Goal: Information Seeking & Learning: Learn about a topic

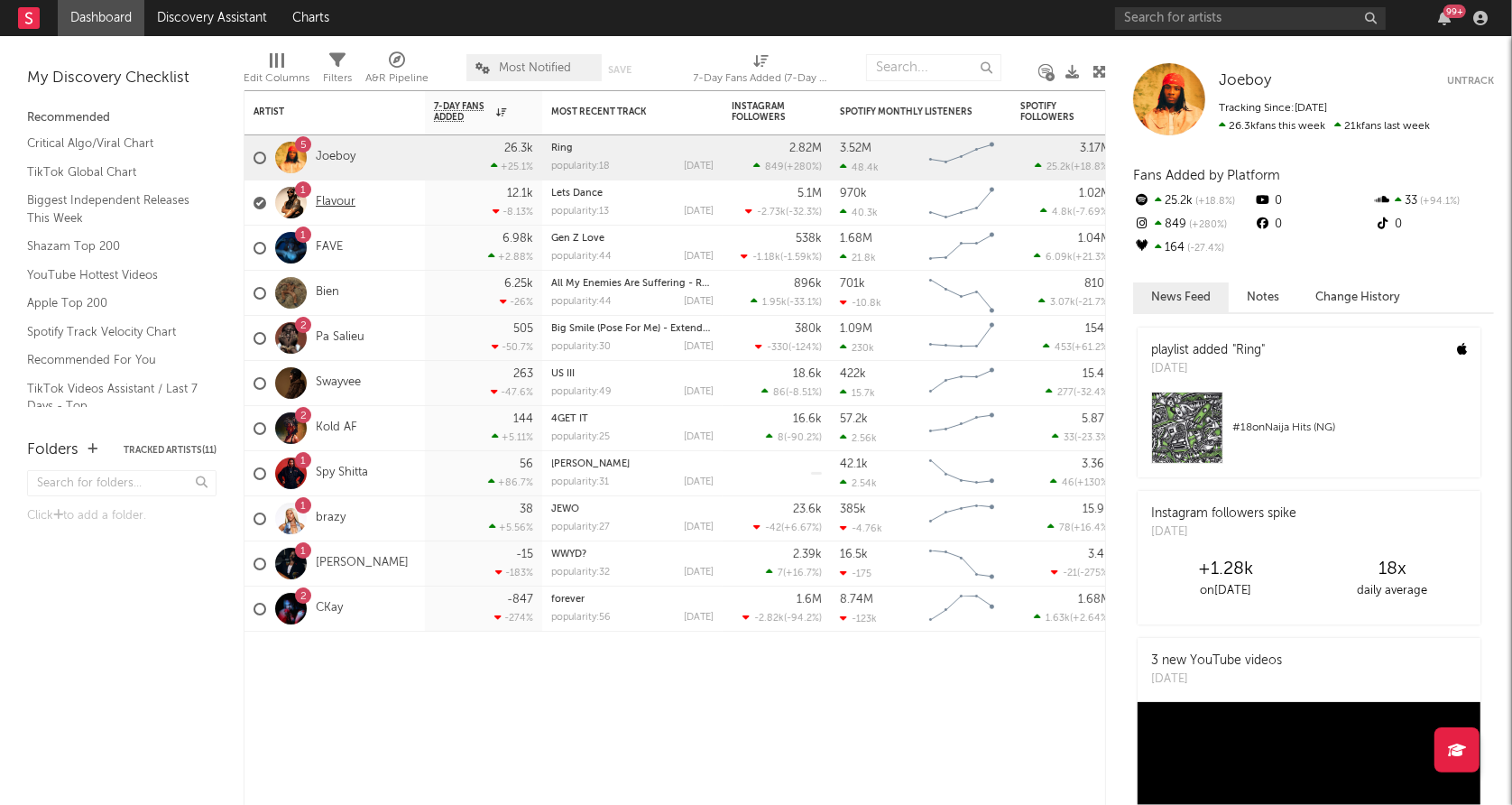
click at [353, 203] on link "Flavour" at bounding box center [335, 202] width 40 height 15
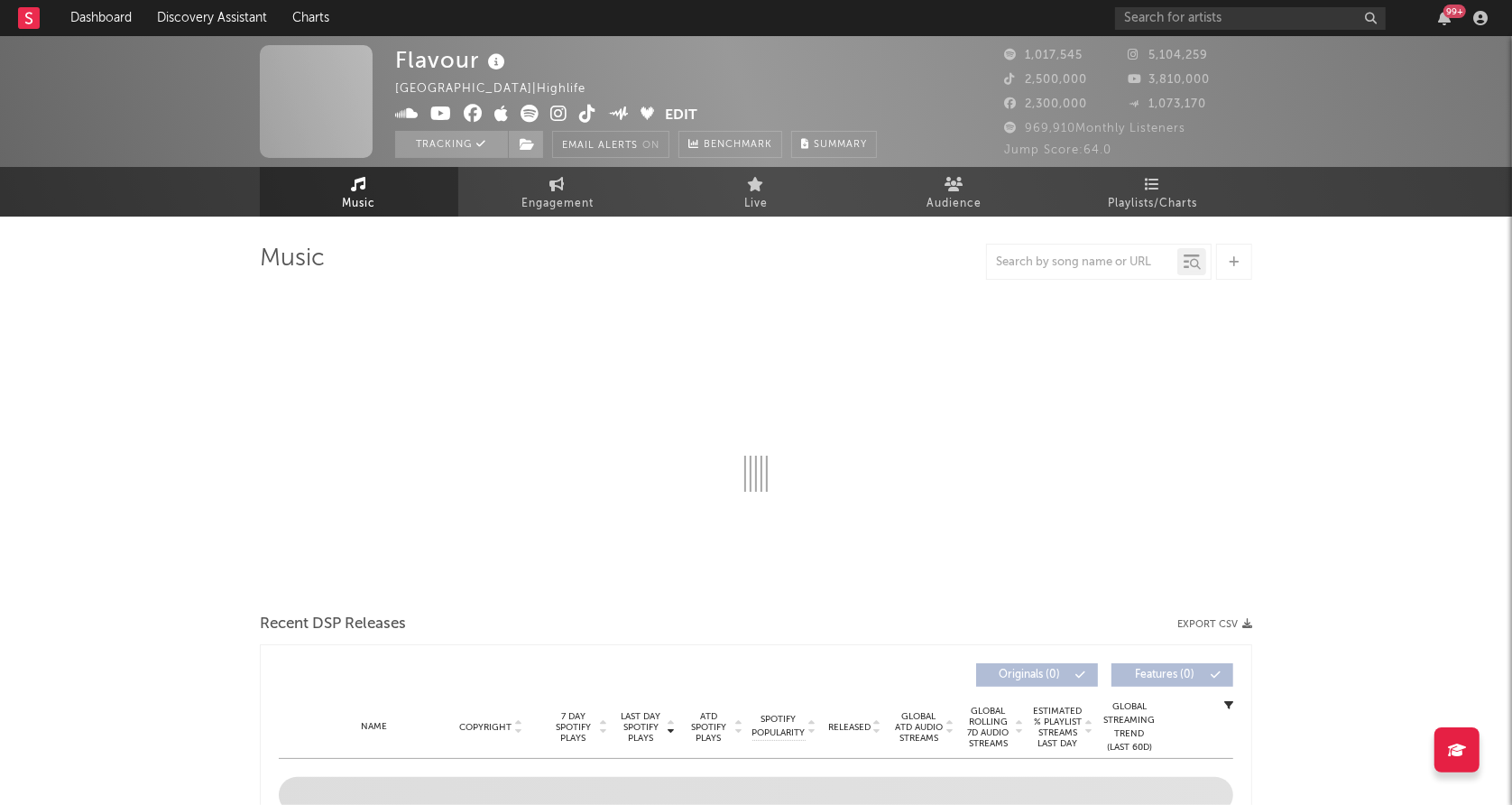
select select "6m"
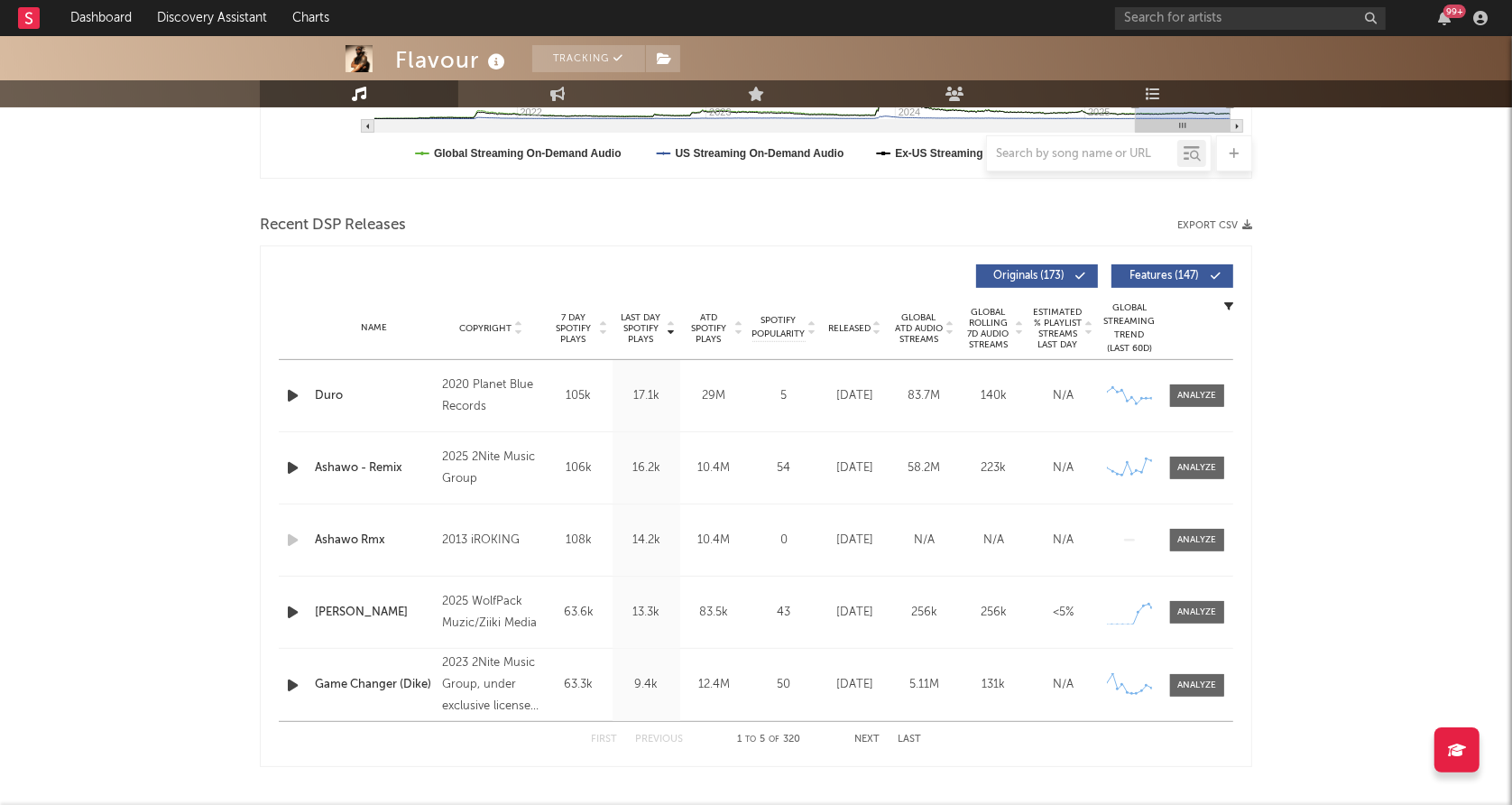
scroll to position [544, 0]
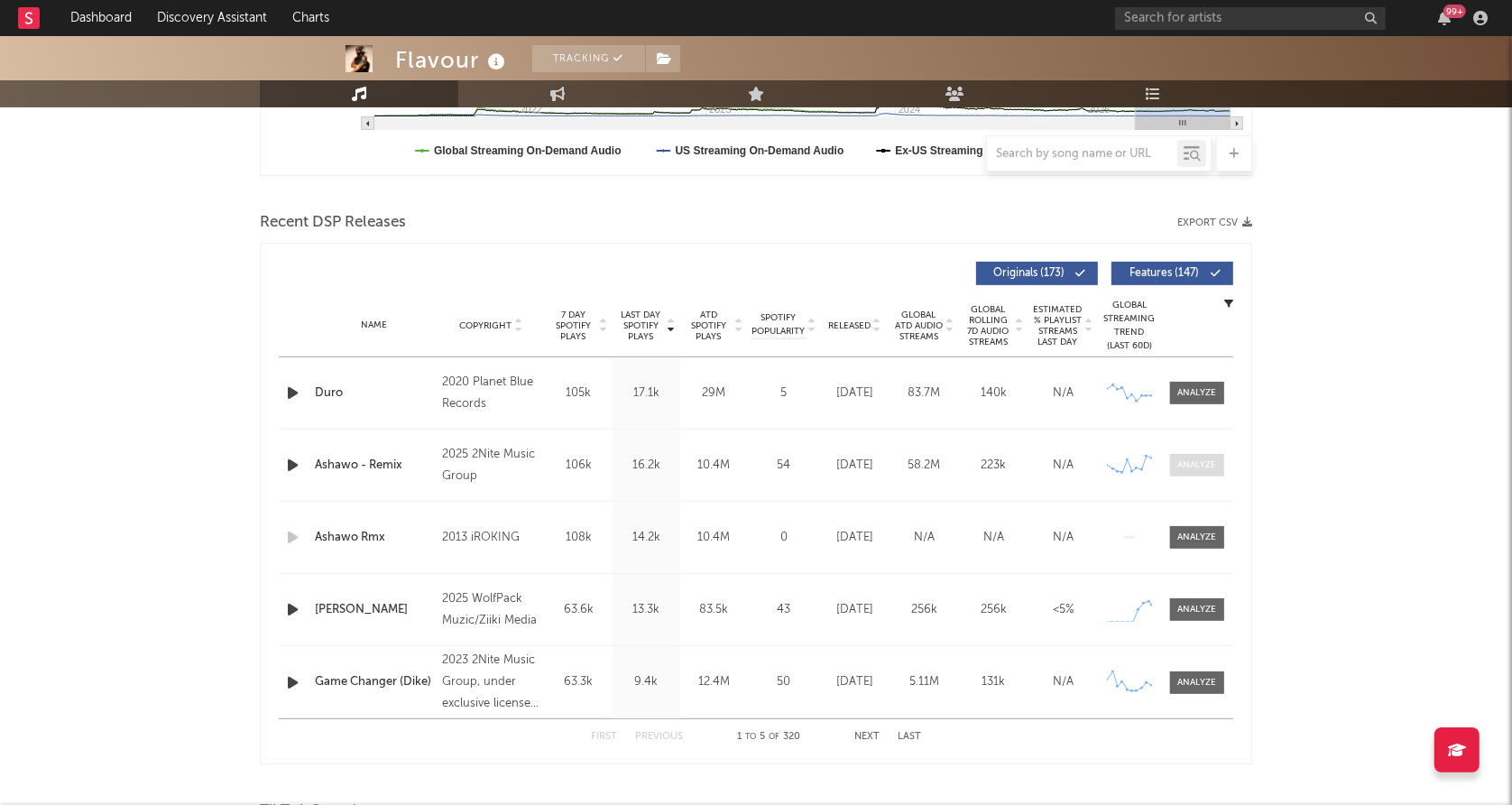
click at [1199, 461] on div at bounding box center [1197, 466] width 39 height 14
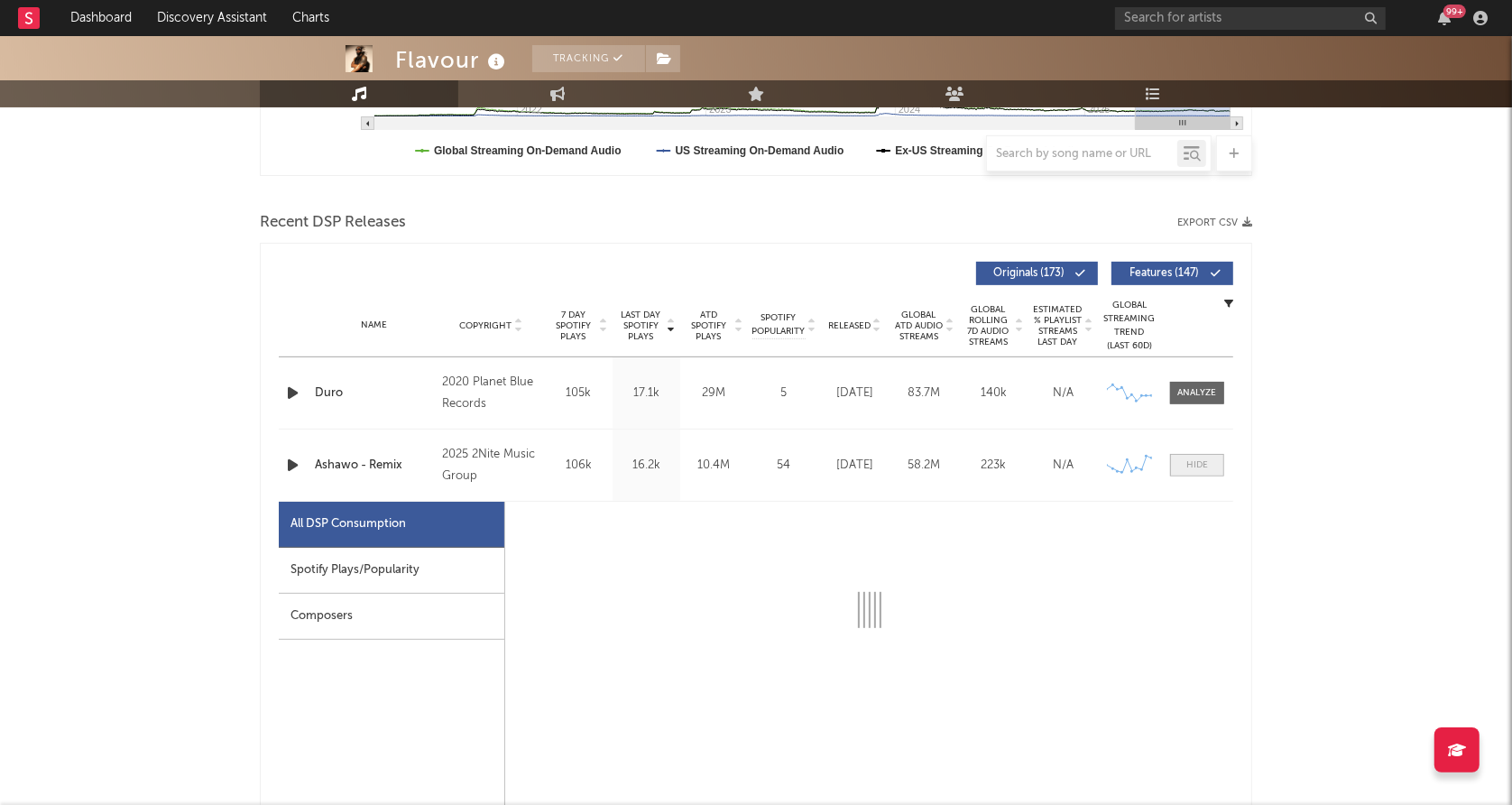
select select "6m"
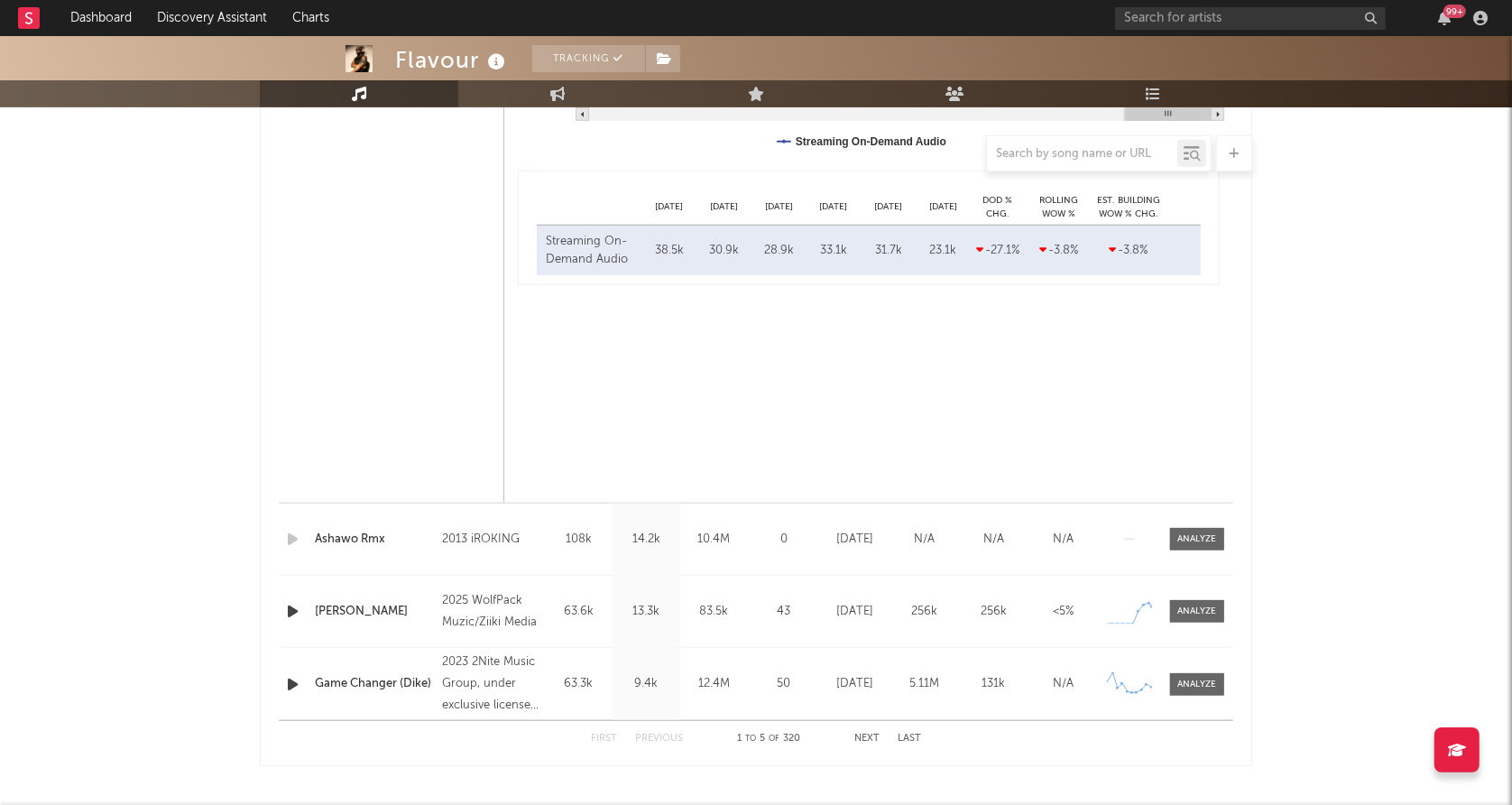
scroll to position [1401, 0]
click at [1197, 540] on div at bounding box center [1197, 538] width 39 height 14
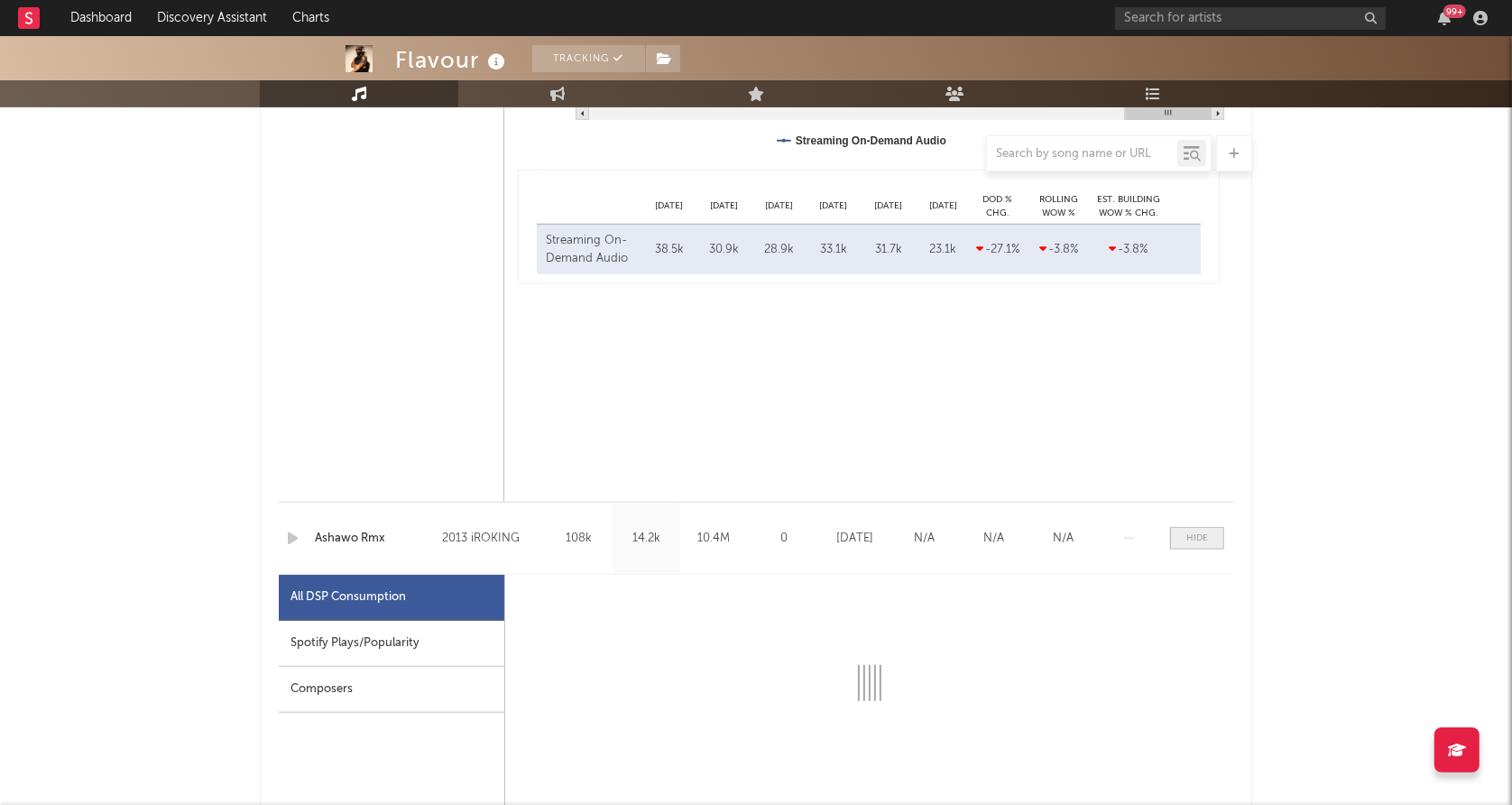
select select "6m"
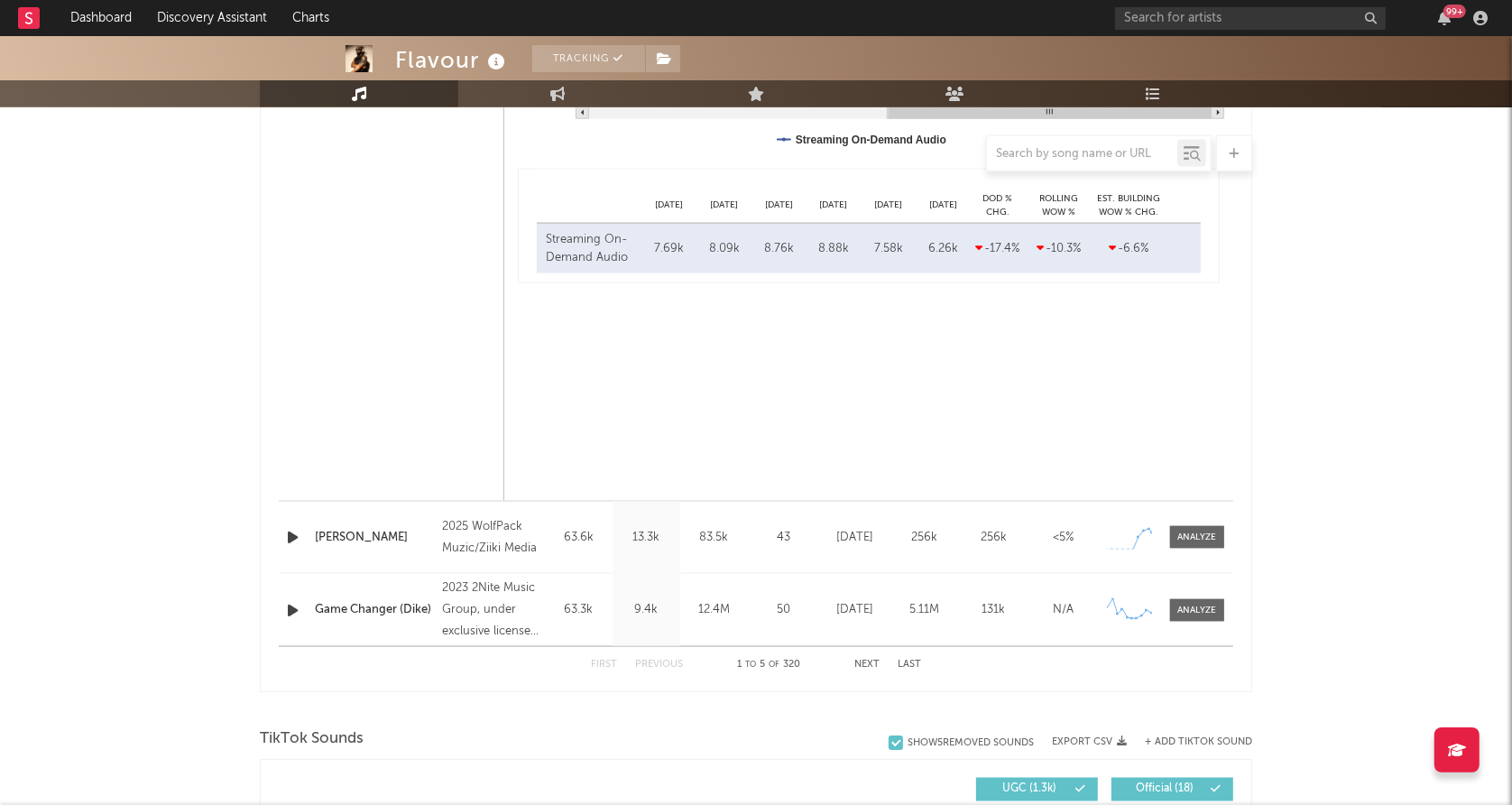
scroll to position [2412, 0]
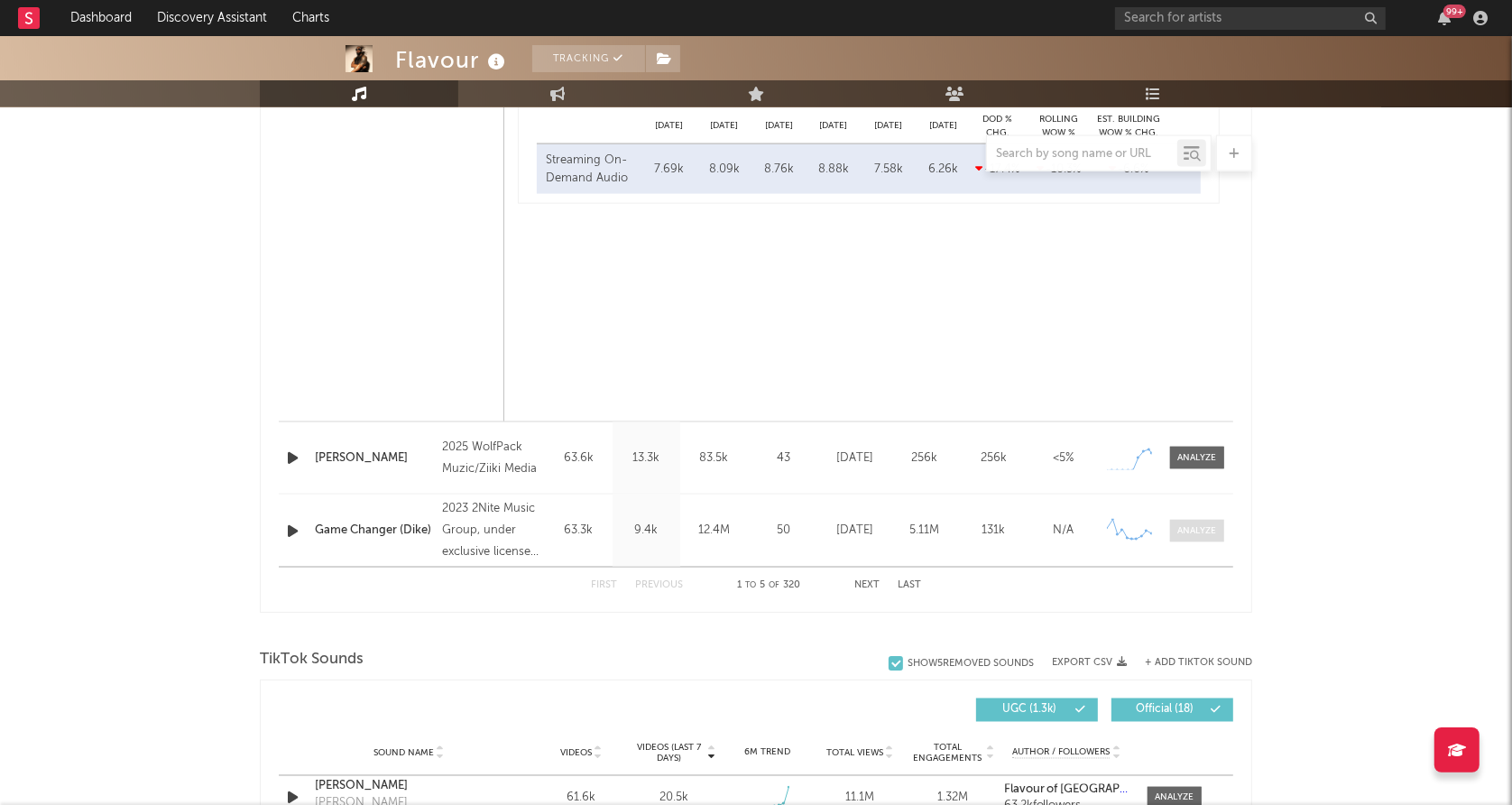
click at [1200, 526] on div at bounding box center [1197, 531] width 39 height 14
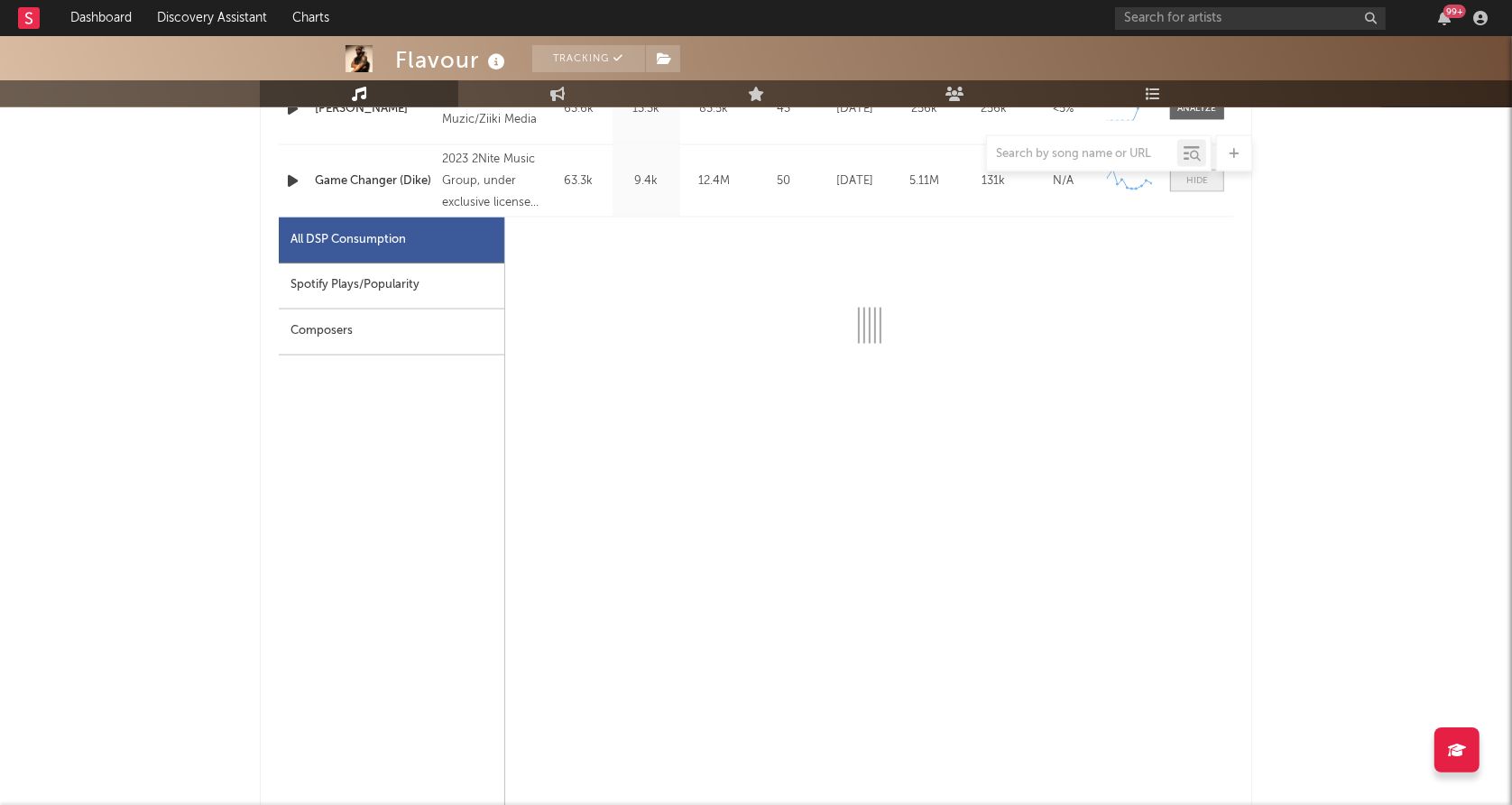
scroll to position [2767, 0]
select select "6m"
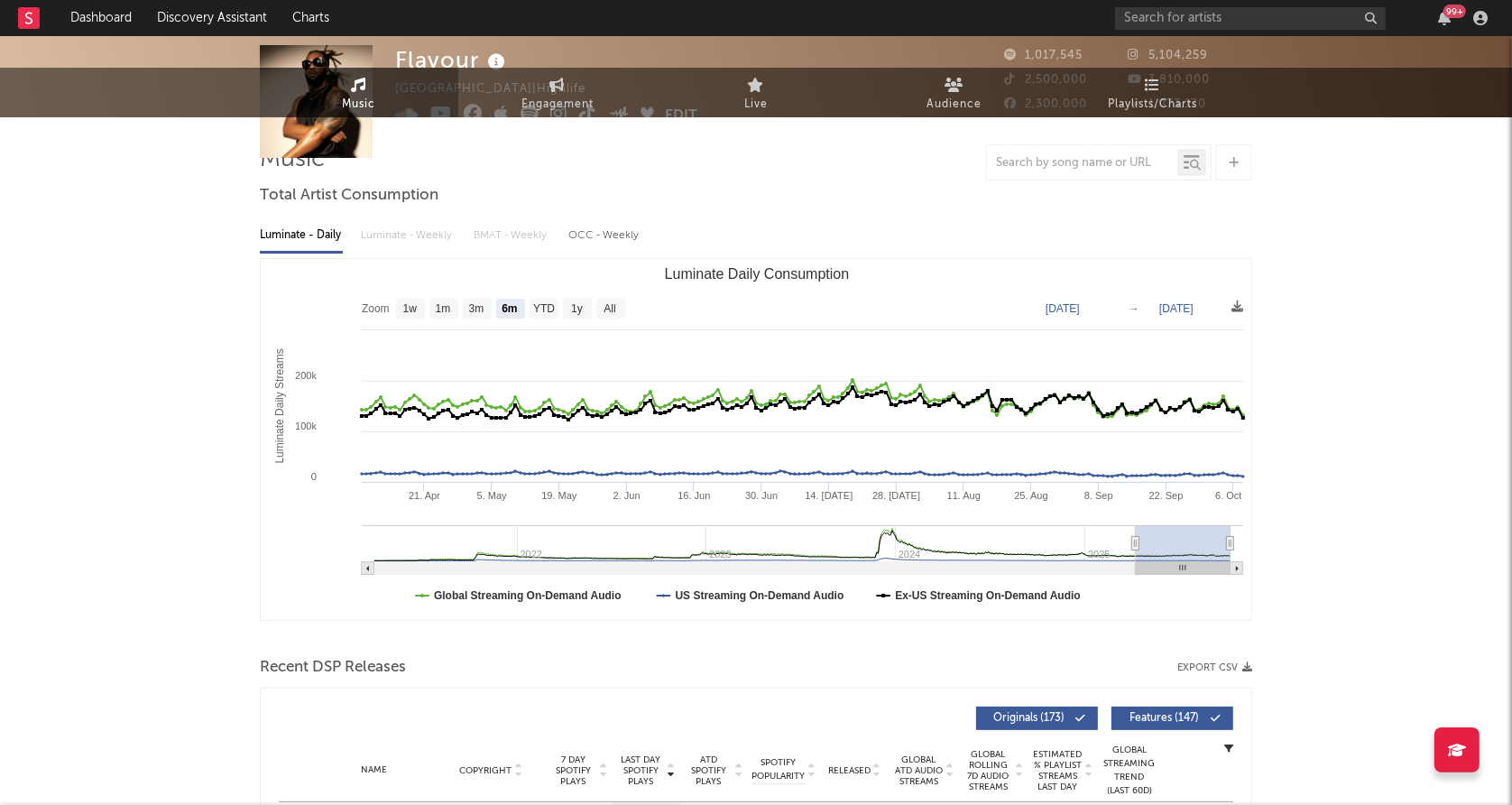
scroll to position [0, 0]
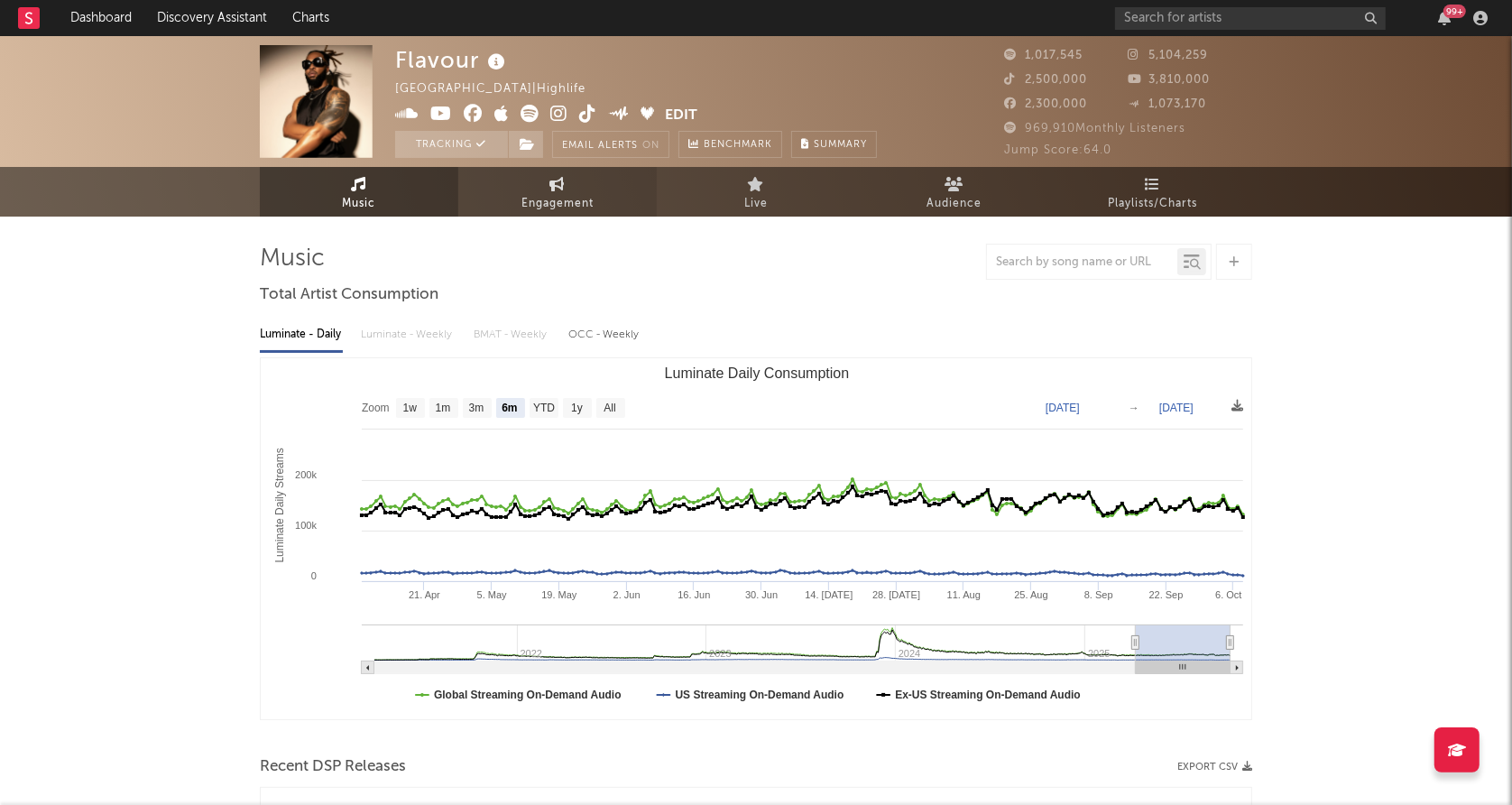
click at [535, 199] on span "Engagement" at bounding box center [557, 204] width 73 height 22
select select "1w"
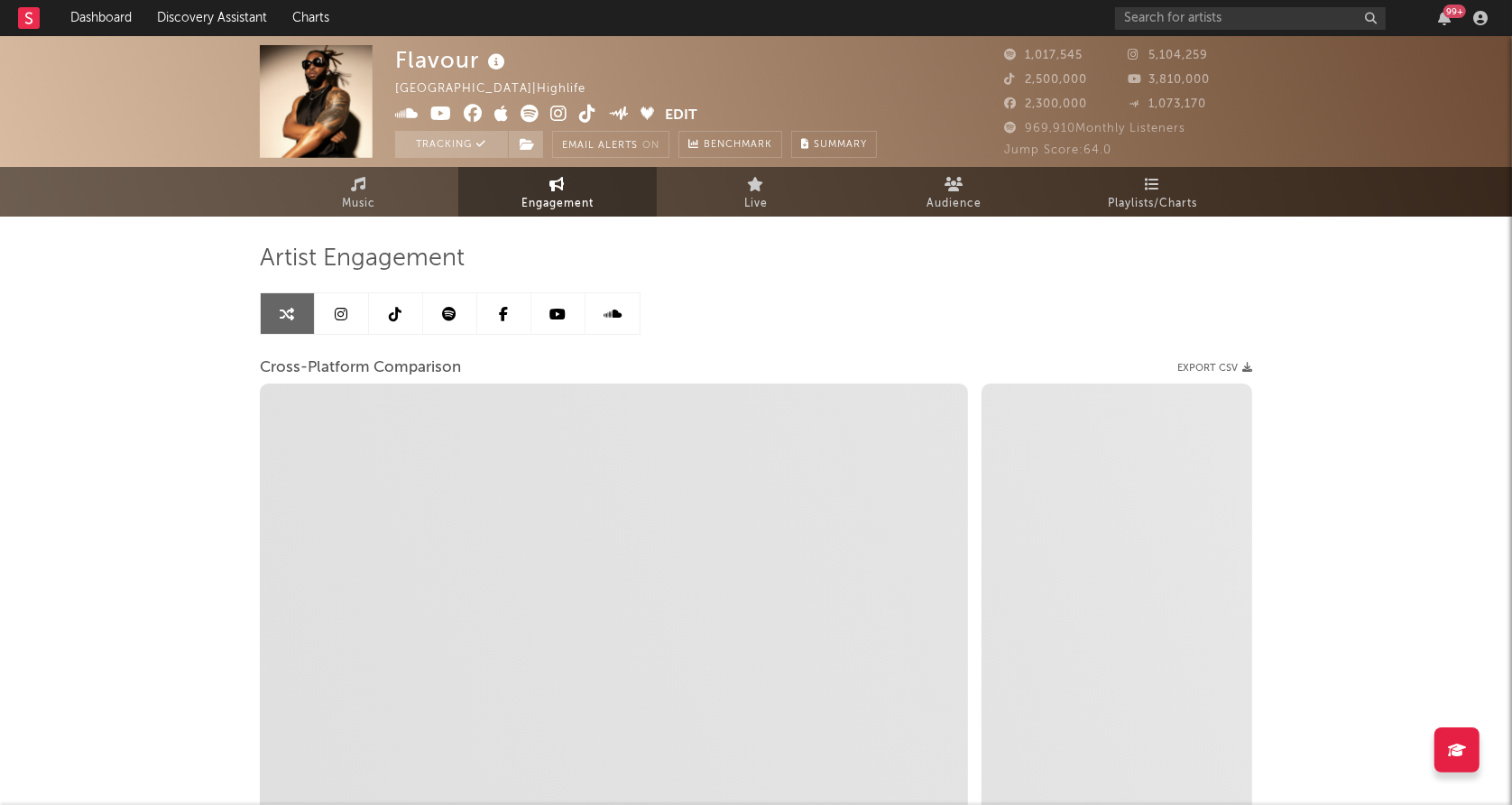
select select "1m"
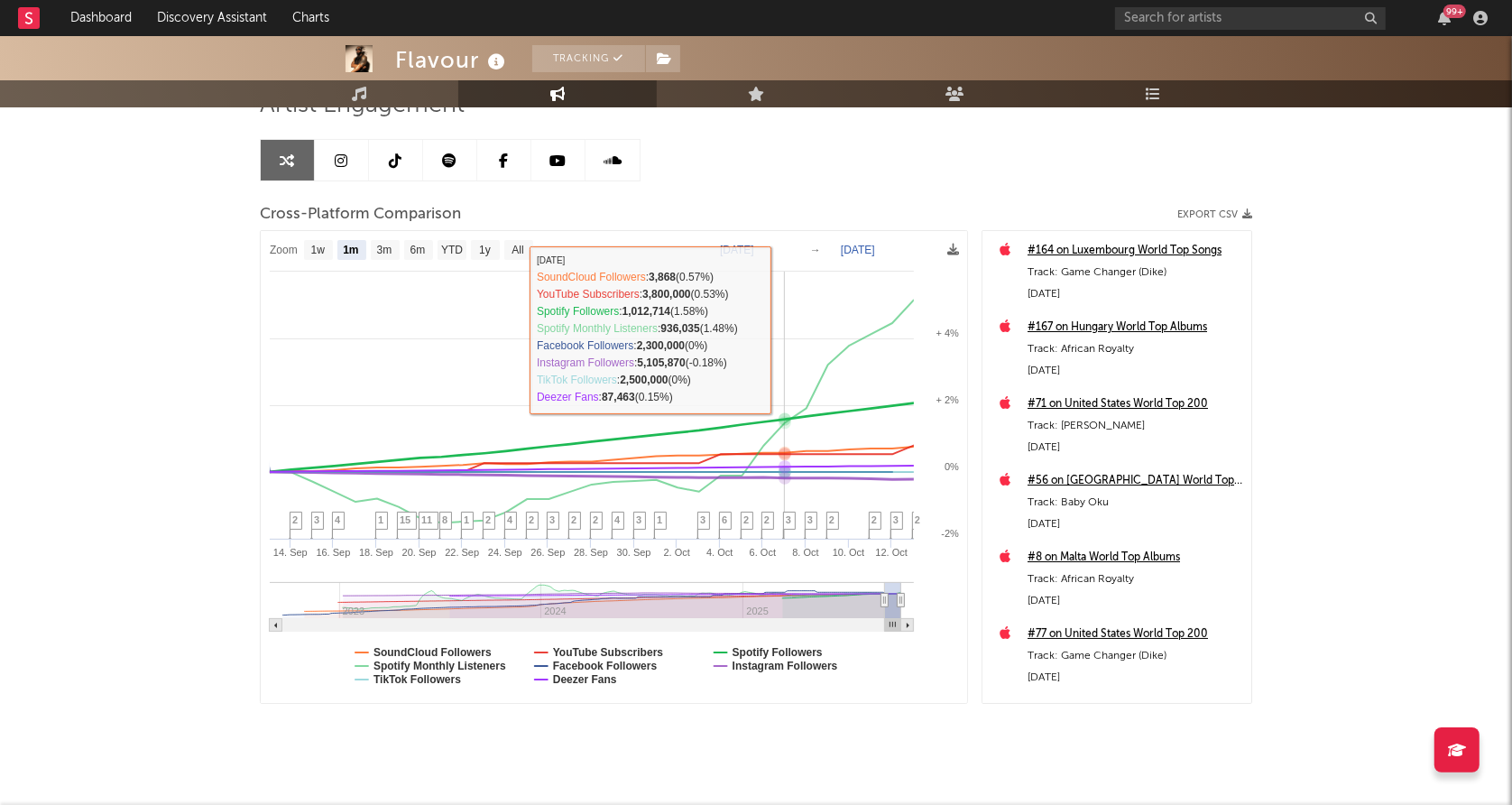
scroll to position [177, 0]
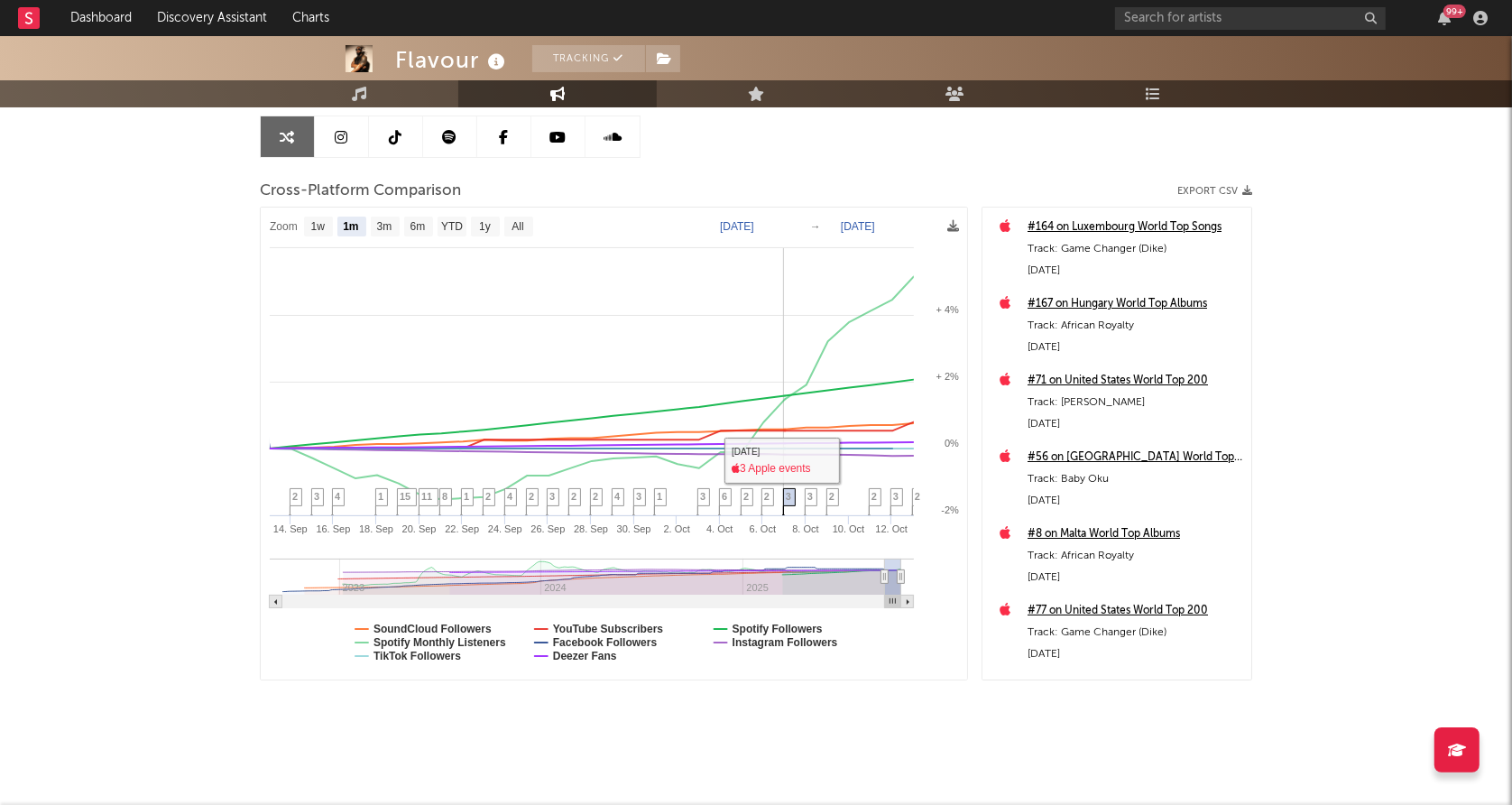
click at [790, 499] on span "3" at bounding box center [788, 496] width 5 height 11
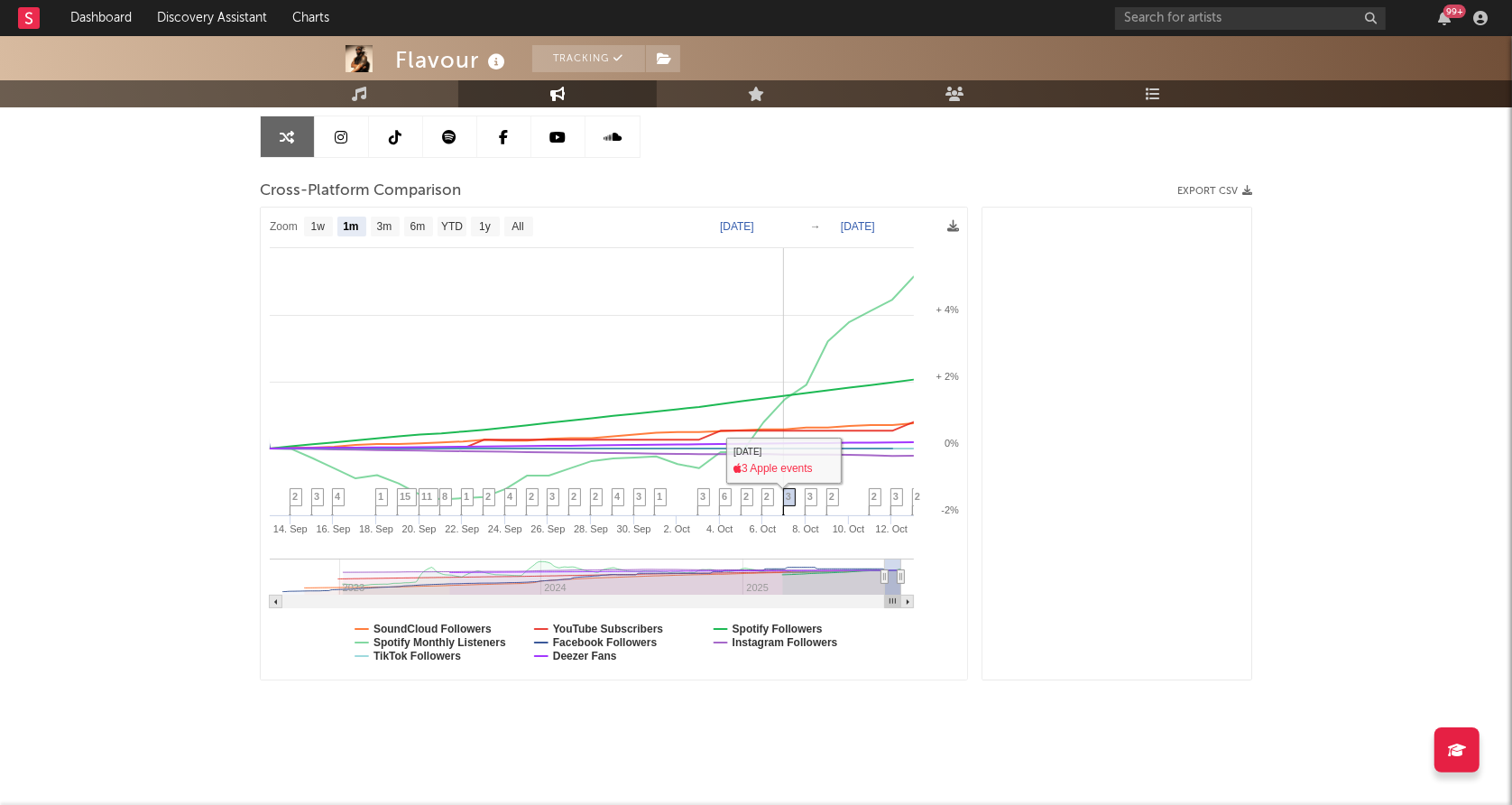
scroll to position [920, 0]
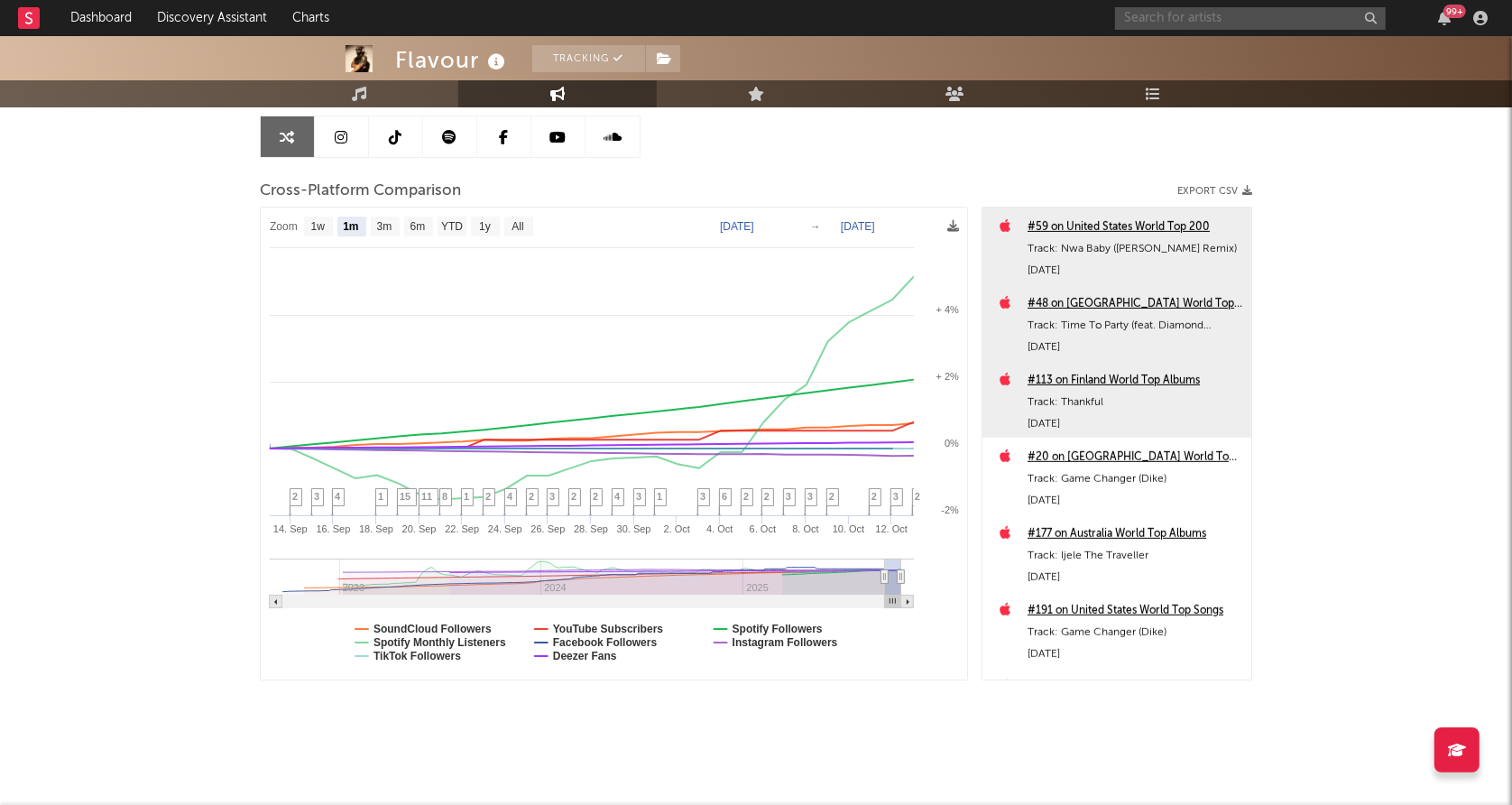
click at [1197, 17] on input "text" at bounding box center [1250, 18] width 271 height 23
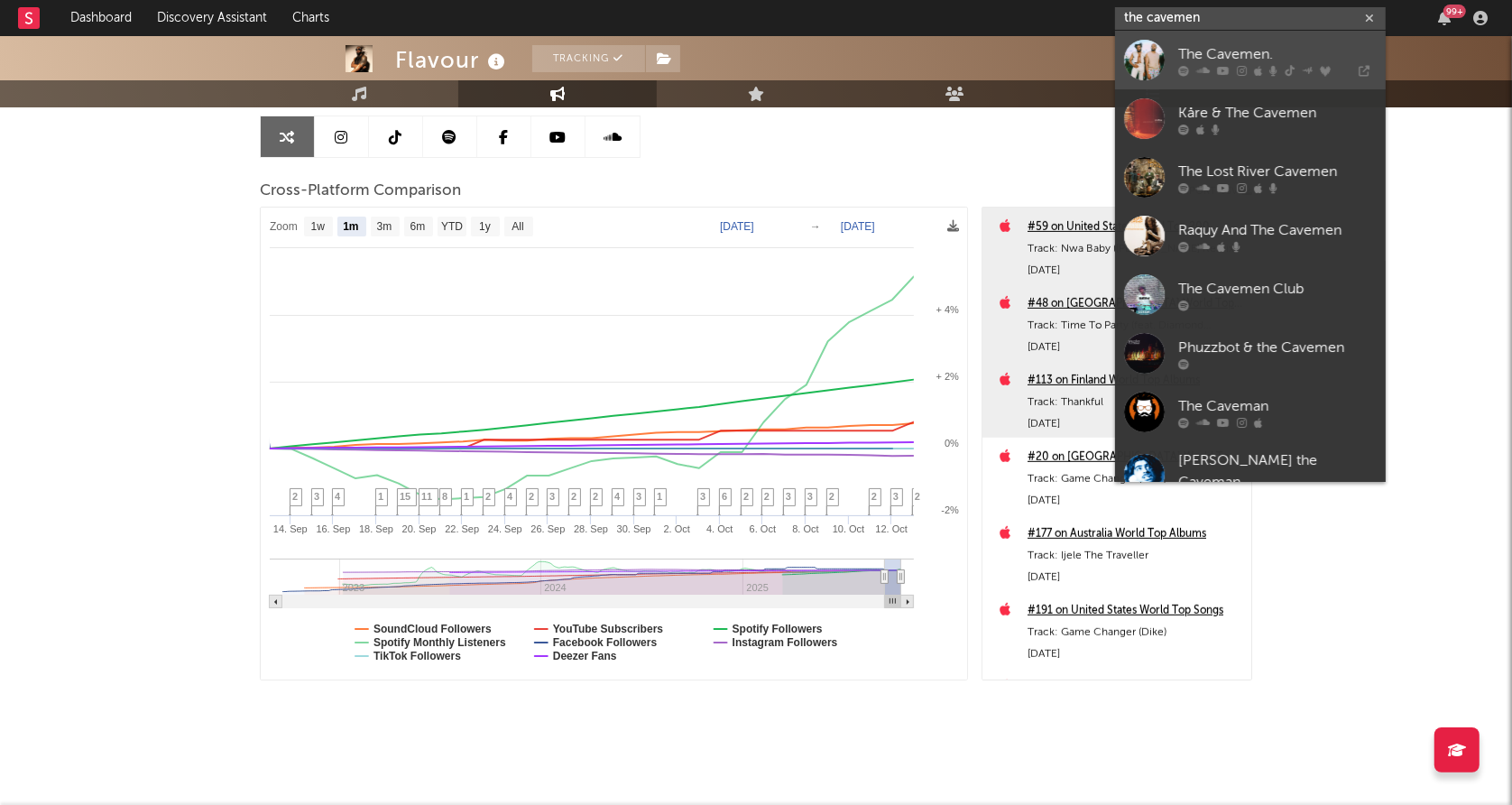
type input "the cavemen"
click at [1264, 48] on div "The Cavemen." at bounding box center [1277, 55] width 199 height 22
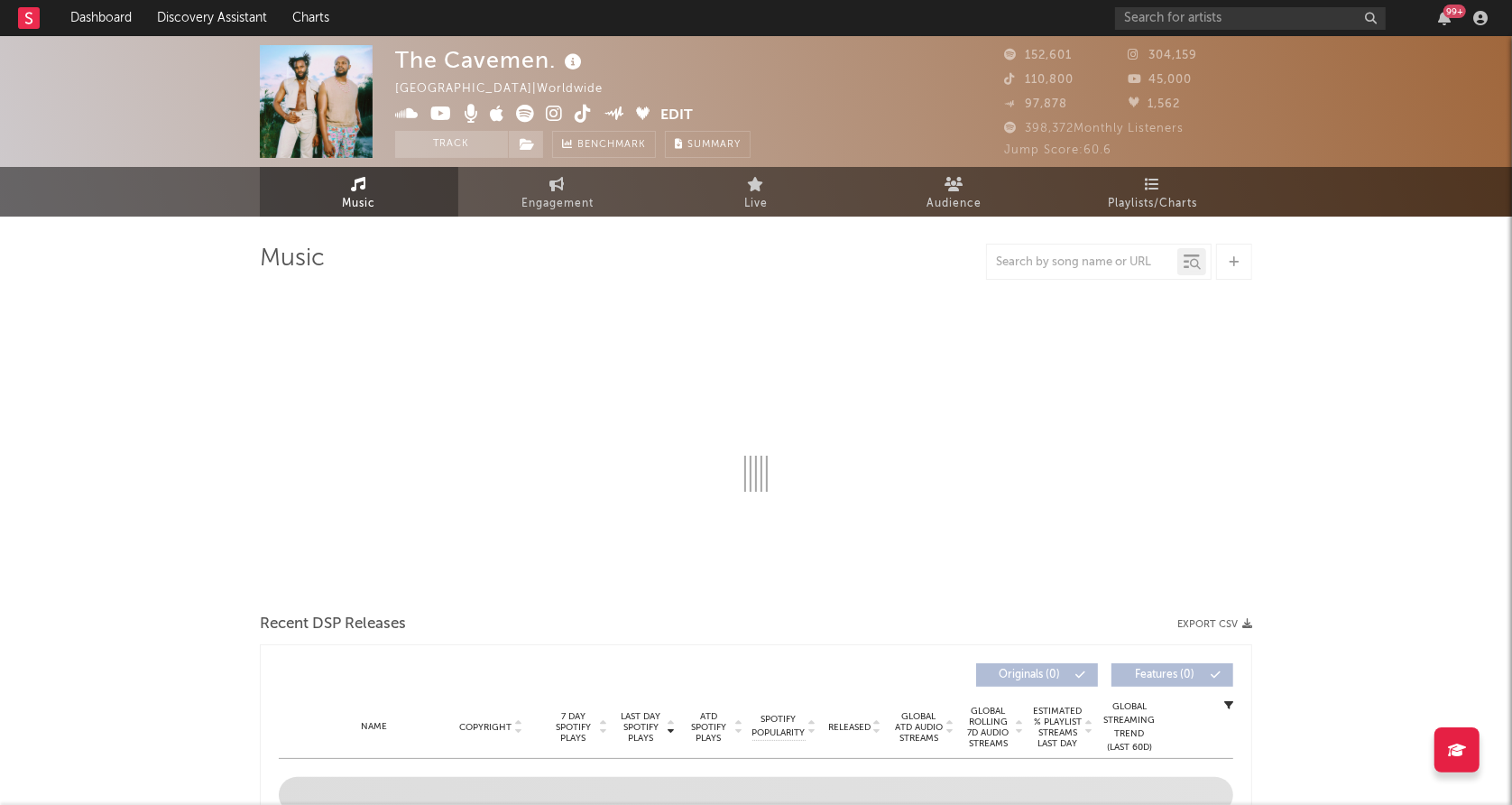
select select "6m"
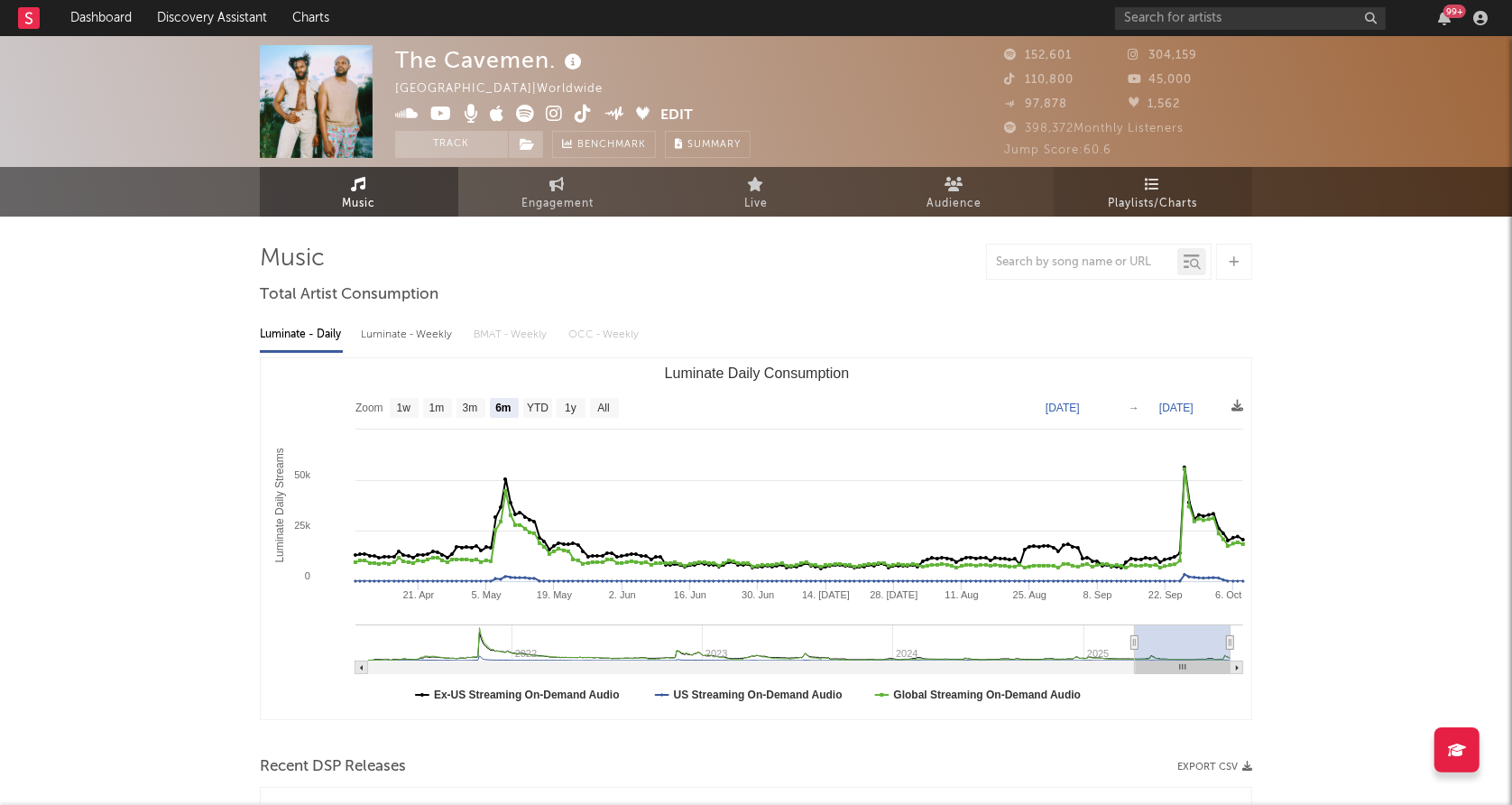
click at [1160, 189] on icon at bounding box center [1153, 184] width 15 height 15
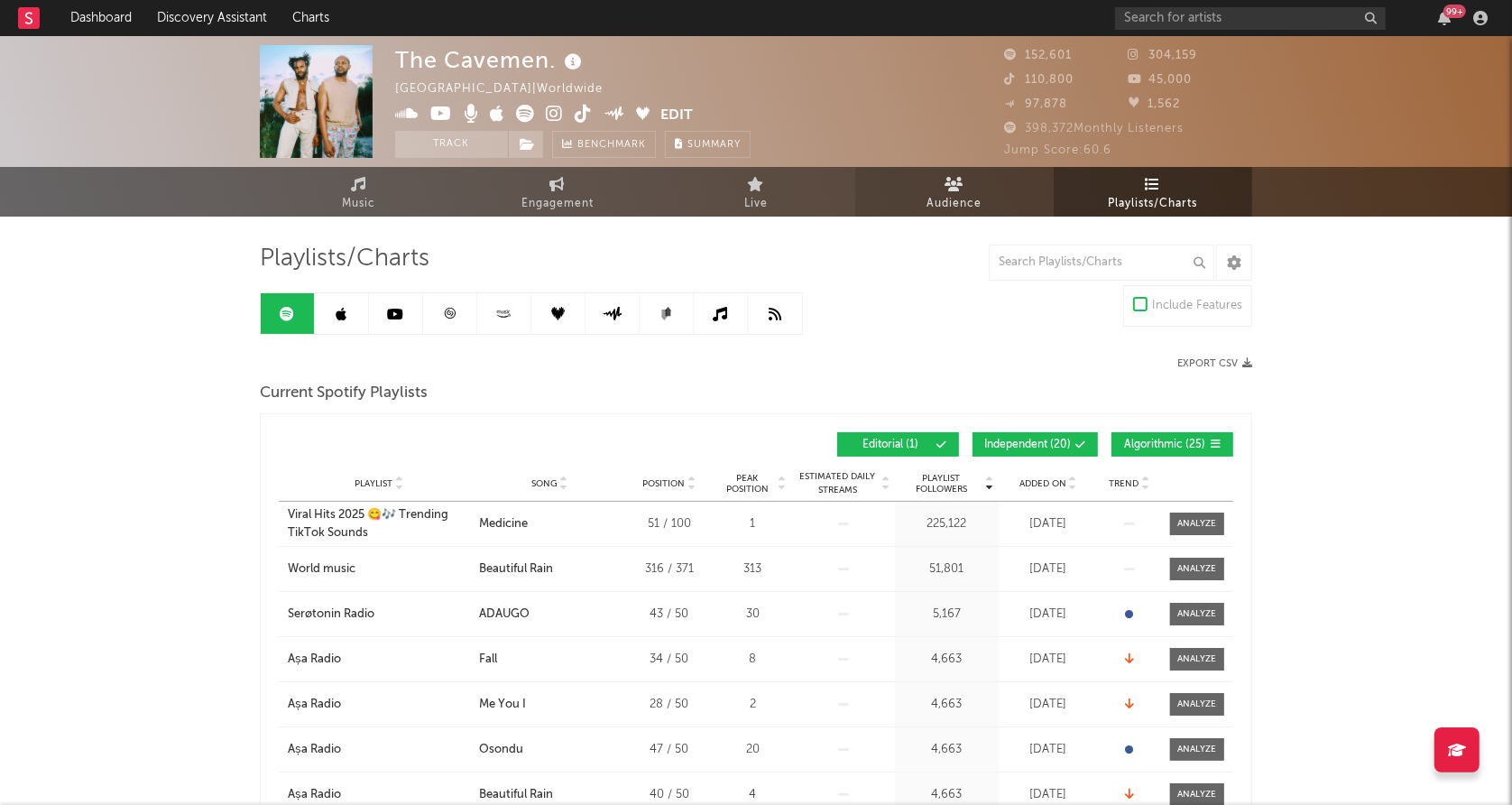
click at [967, 198] on span "Audience" at bounding box center [954, 204] width 55 height 22
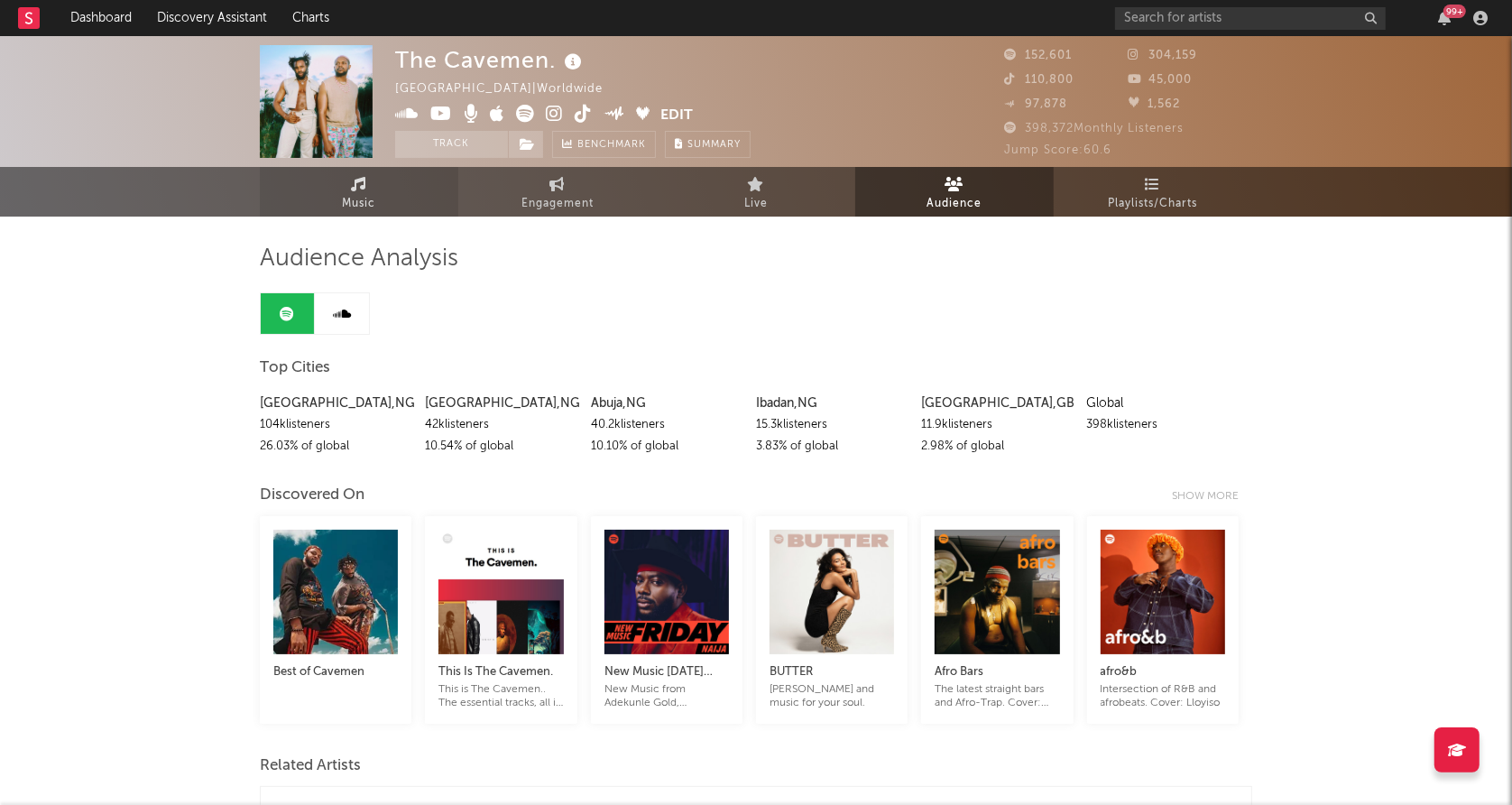
click at [378, 195] on link "Music" at bounding box center [359, 192] width 199 height 50
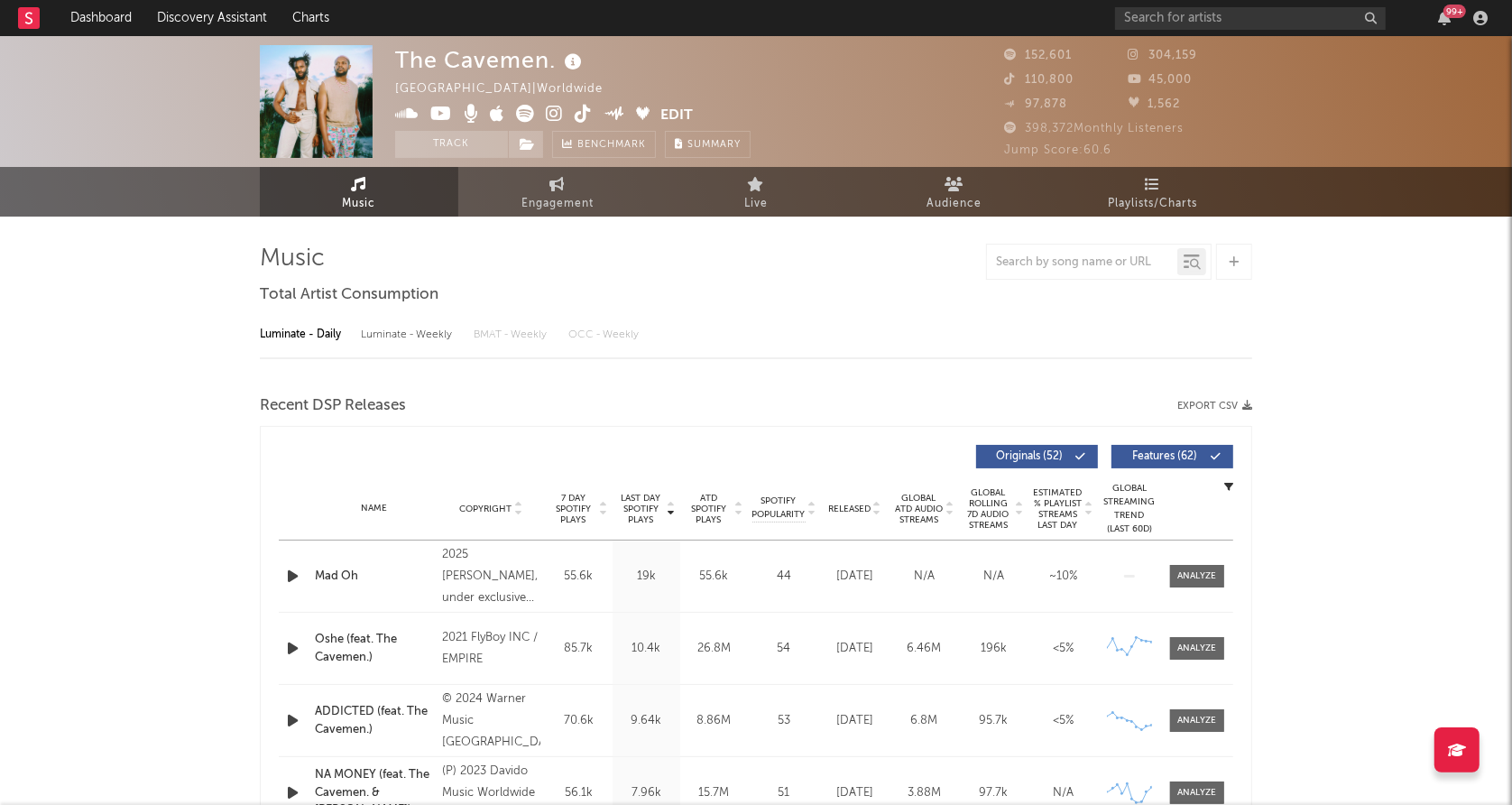
select select "6m"
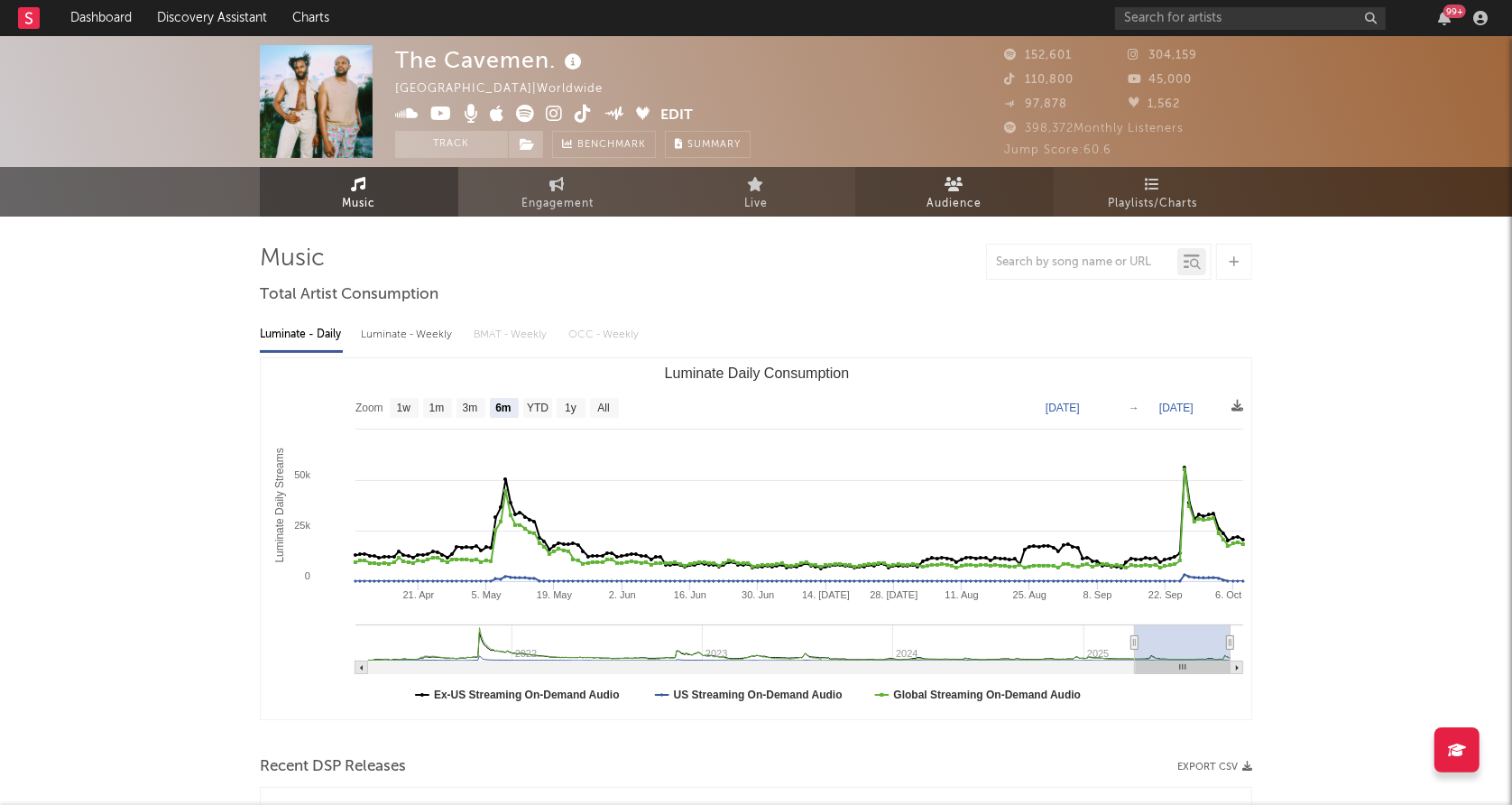
click at [952, 185] on icon at bounding box center [954, 184] width 19 height 15
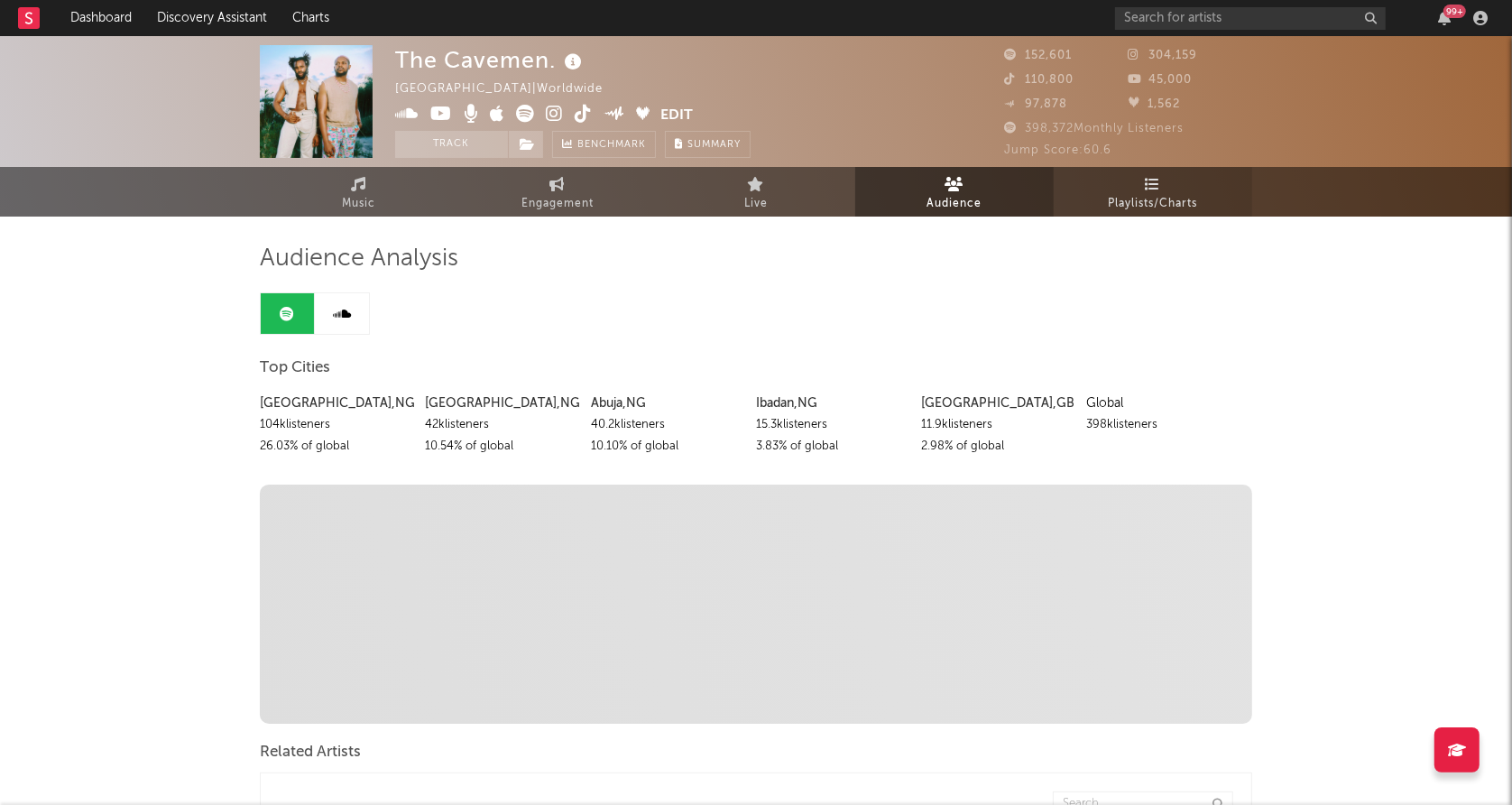
click at [1151, 196] on span "Playlists/Charts" at bounding box center [1154, 204] width 90 height 22
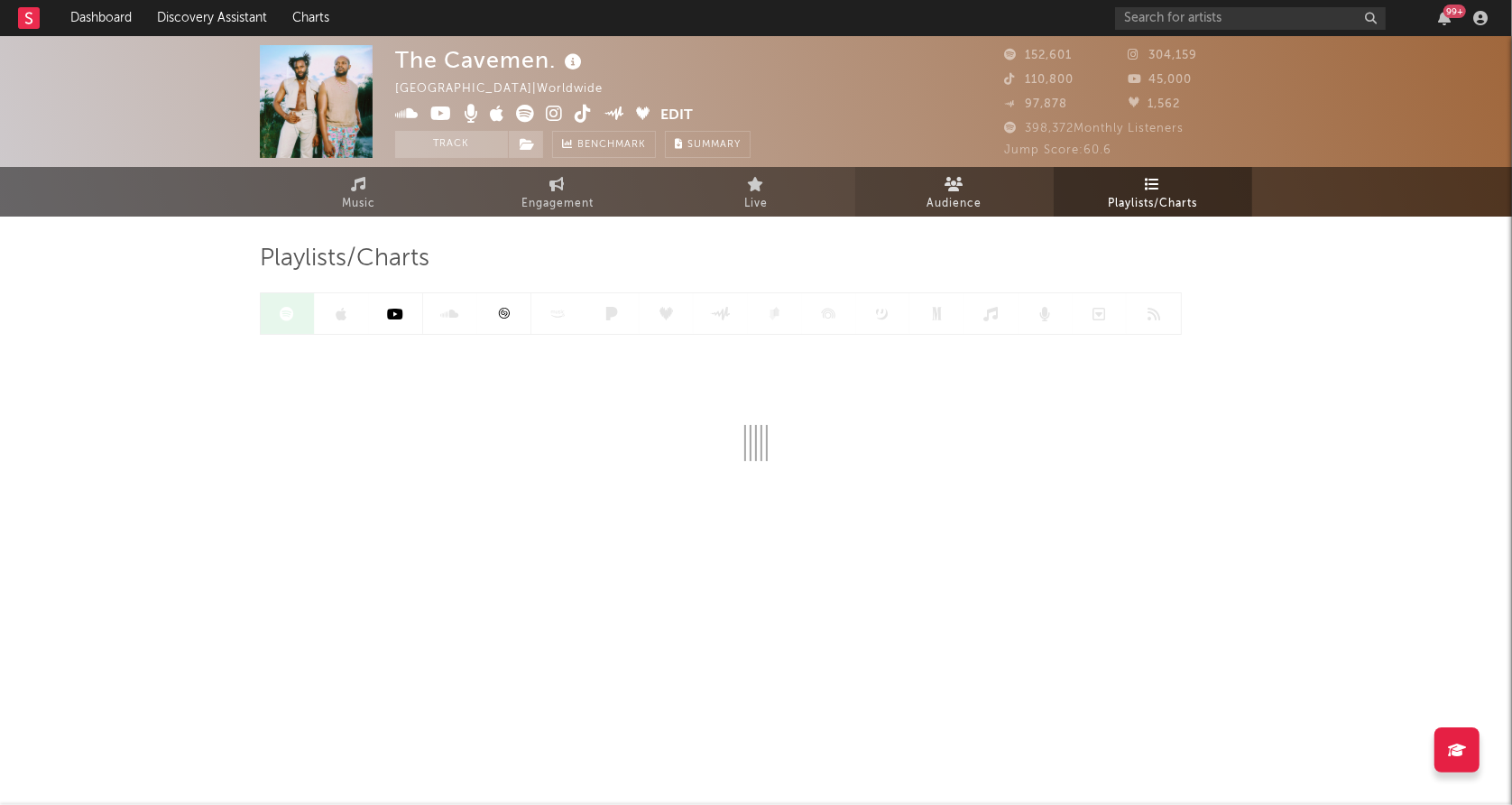
click at [954, 186] on icon at bounding box center [954, 184] width 19 height 15
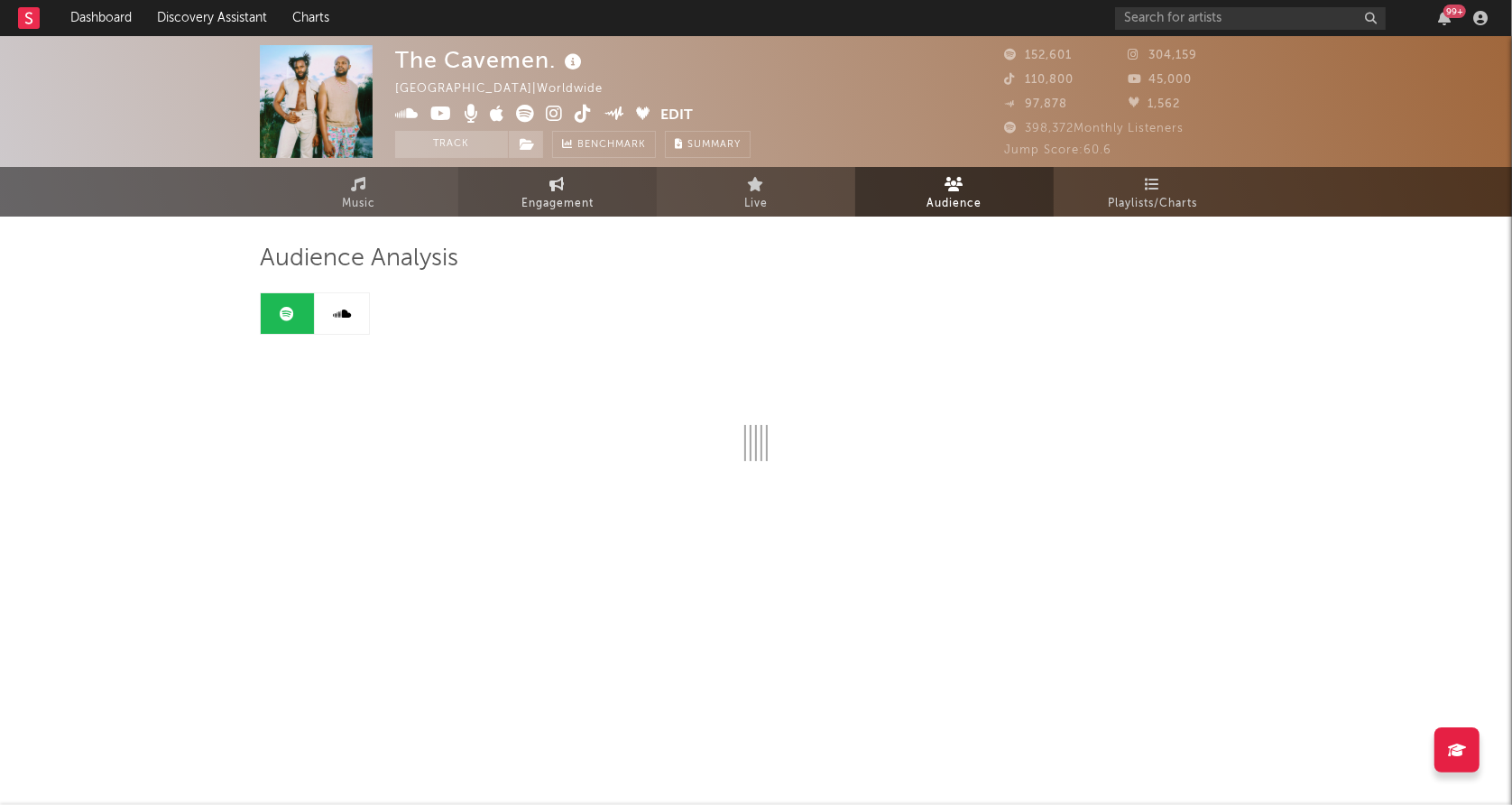
click at [555, 194] on span "Engagement" at bounding box center [557, 204] width 73 height 22
select select "1w"
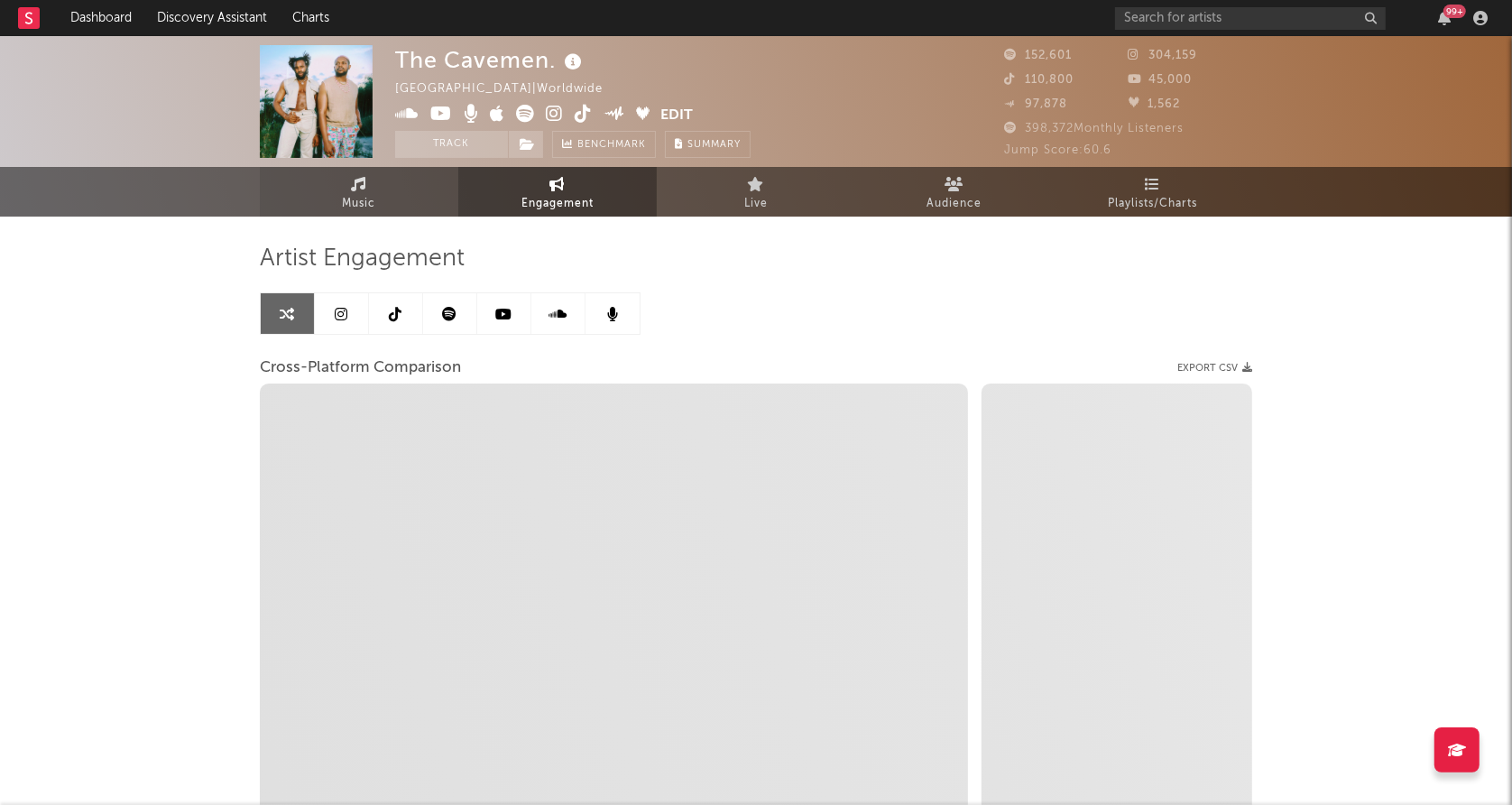
click at [399, 196] on link "Music" at bounding box center [359, 192] width 199 height 50
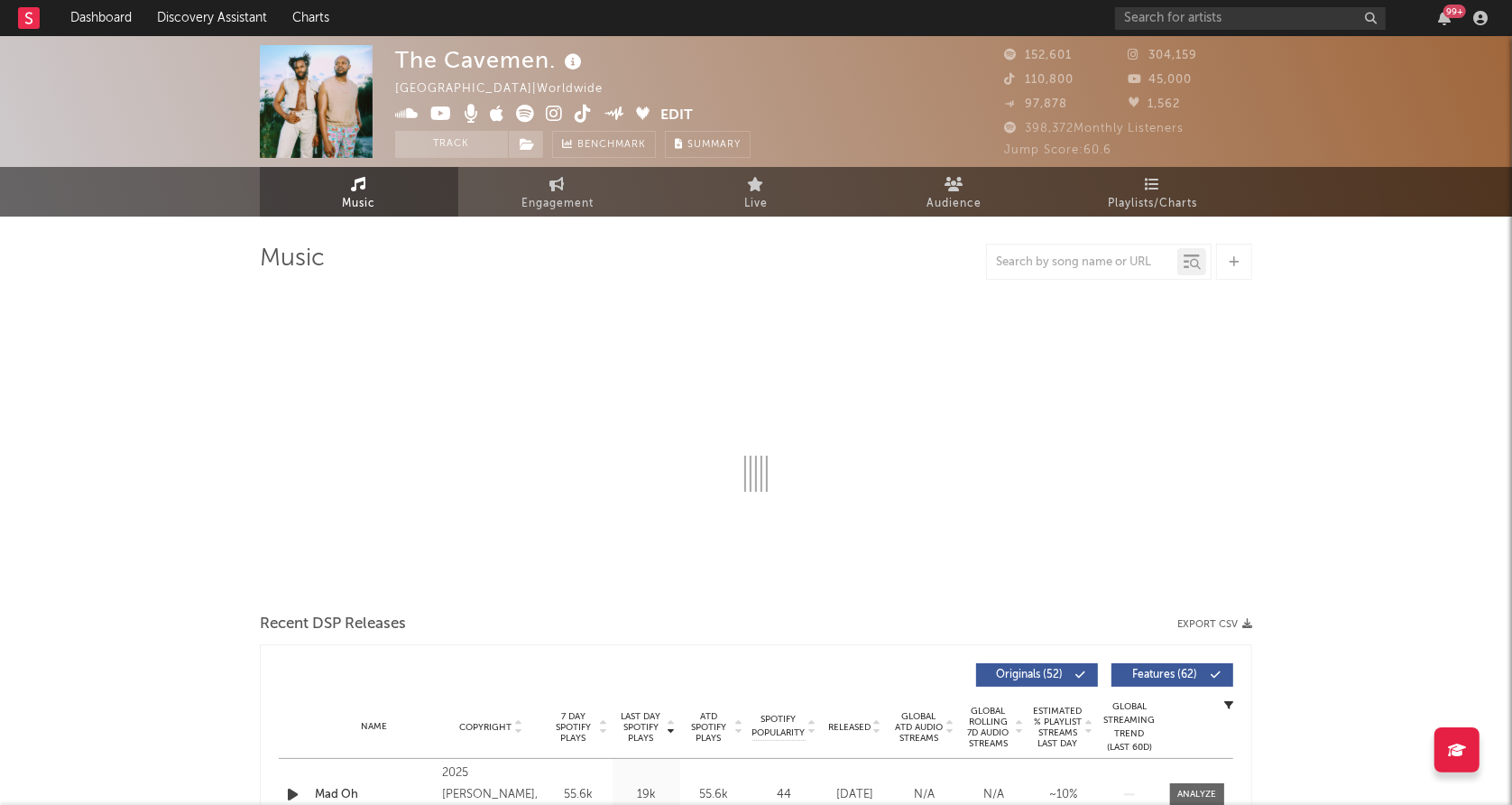
select select "6m"
